Goal: Task Accomplishment & Management: Manage account settings

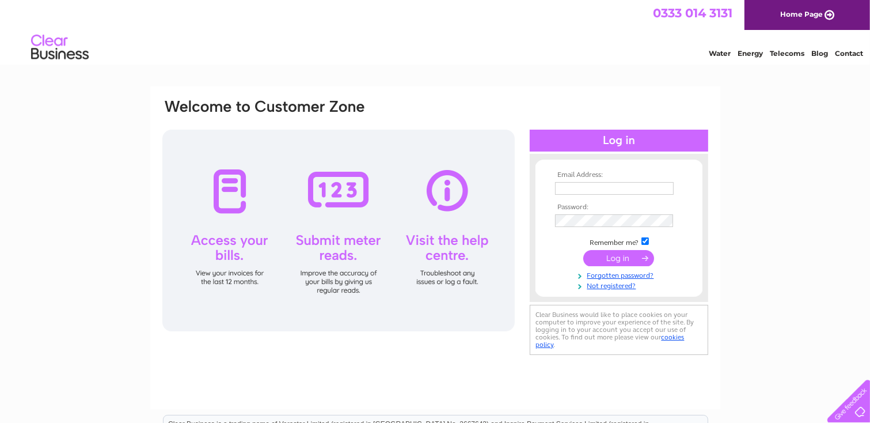
type input "[EMAIL_ADDRESS][DOMAIN_NAME]"
click at [629, 257] on input "submit" at bounding box center [619, 258] width 71 height 16
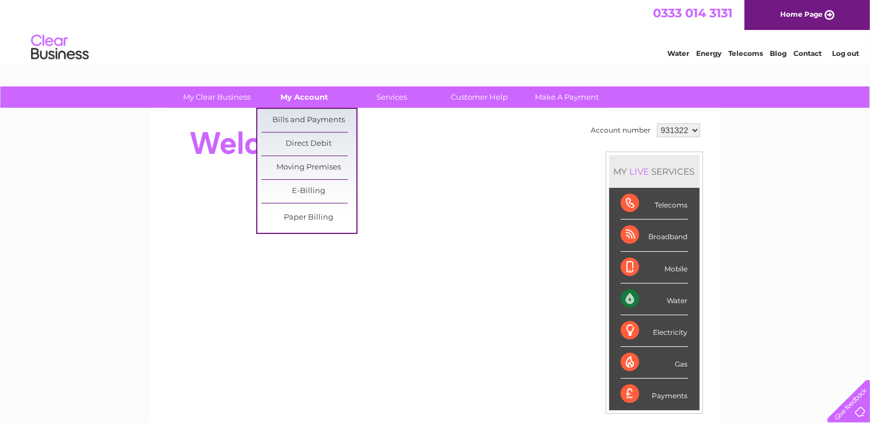
click at [305, 100] on link "My Account" at bounding box center [304, 96] width 95 height 21
click at [310, 113] on link "Bills and Payments" at bounding box center [309, 120] width 95 height 23
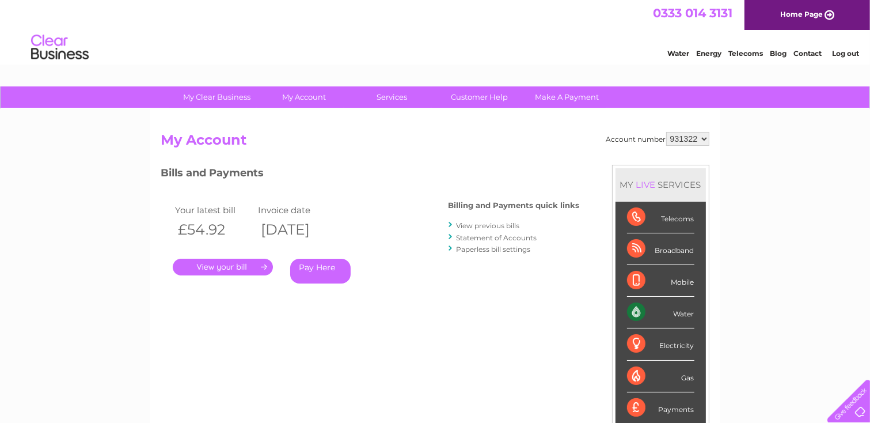
click at [234, 266] on link "." at bounding box center [223, 267] width 100 height 17
